Goal: Find specific page/section: Find specific page/section

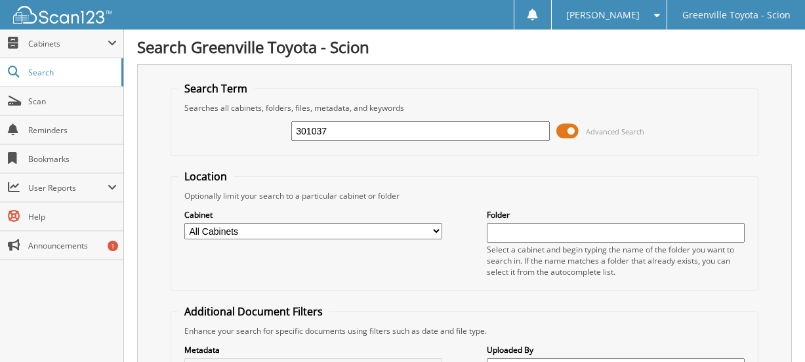
scroll to position [256, 0]
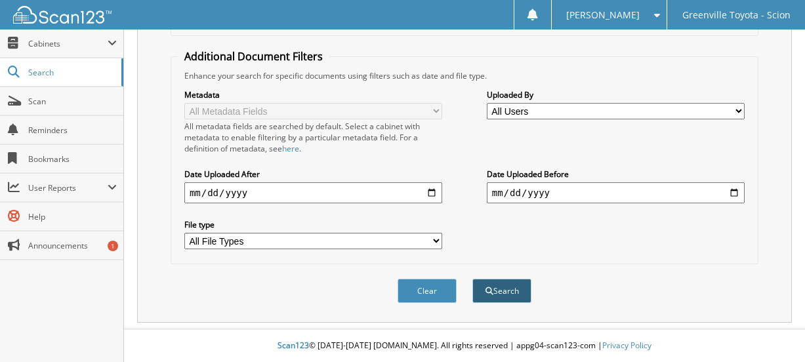
type input "301037"
click at [493, 292] on button "Search" at bounding box center [501, 291] width 59 height 24
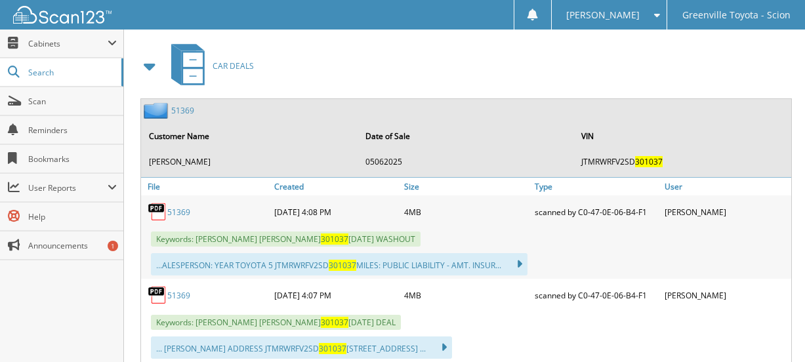
scroll to position [722, 0]
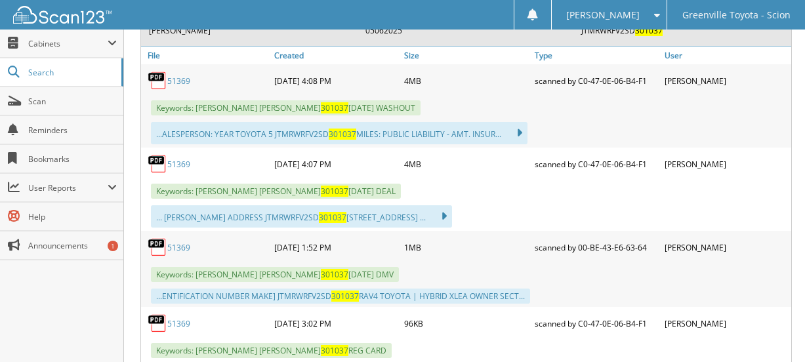
click at [176, 162] on link "51369" at bounding box center [178, 164] width 23 height 11
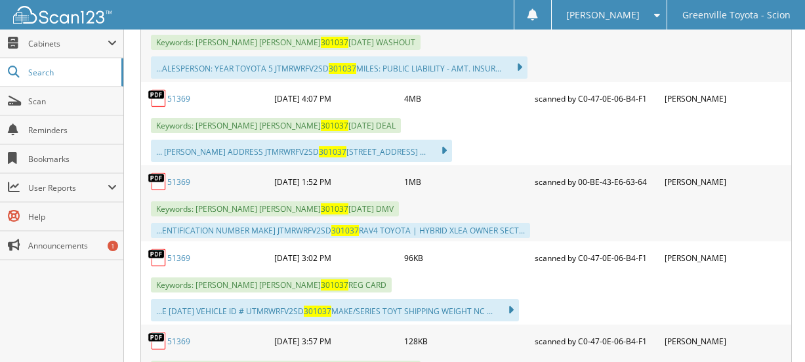
click at [249, 206] on span "Keywords: [PERSON_NAME] [PERSON_NAME] 301037 [DATE] DMV" at bounding box center [275, 208] width 248 height 15
